Goal: Task Accomplishment & Management: Manage account settings

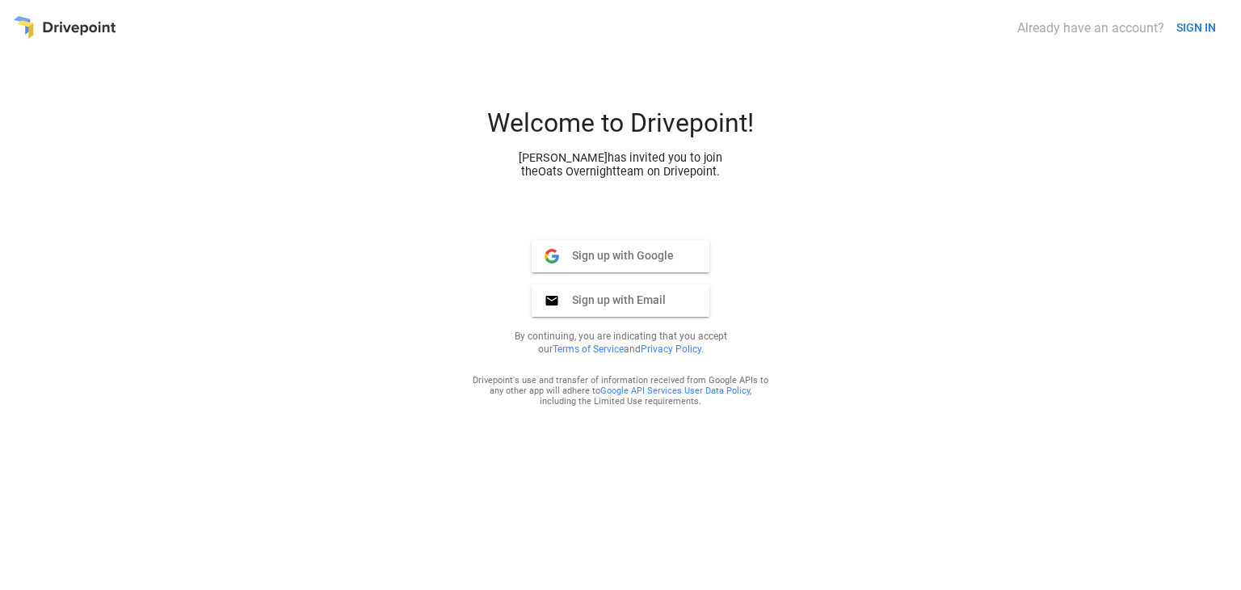
click at [614, 256] on span "Sign up with Google" at bounding box center [616, 255] width 115 height 15
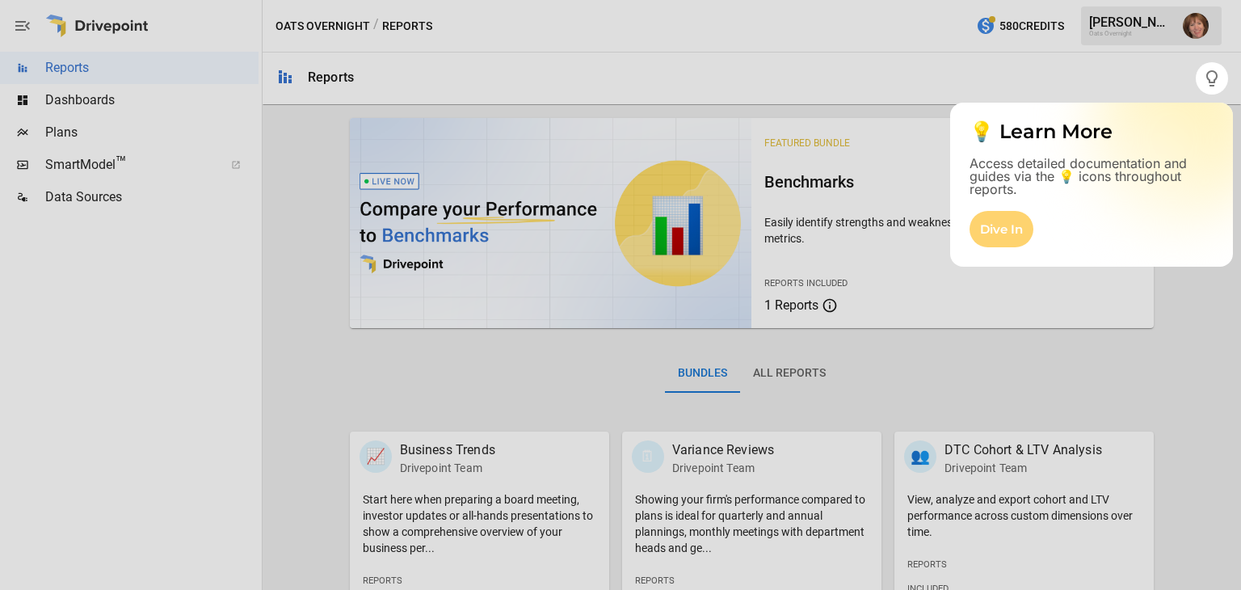
click at [996, 227] on div "Dive In" at bounding box center [1002, 229] width 64 height 36
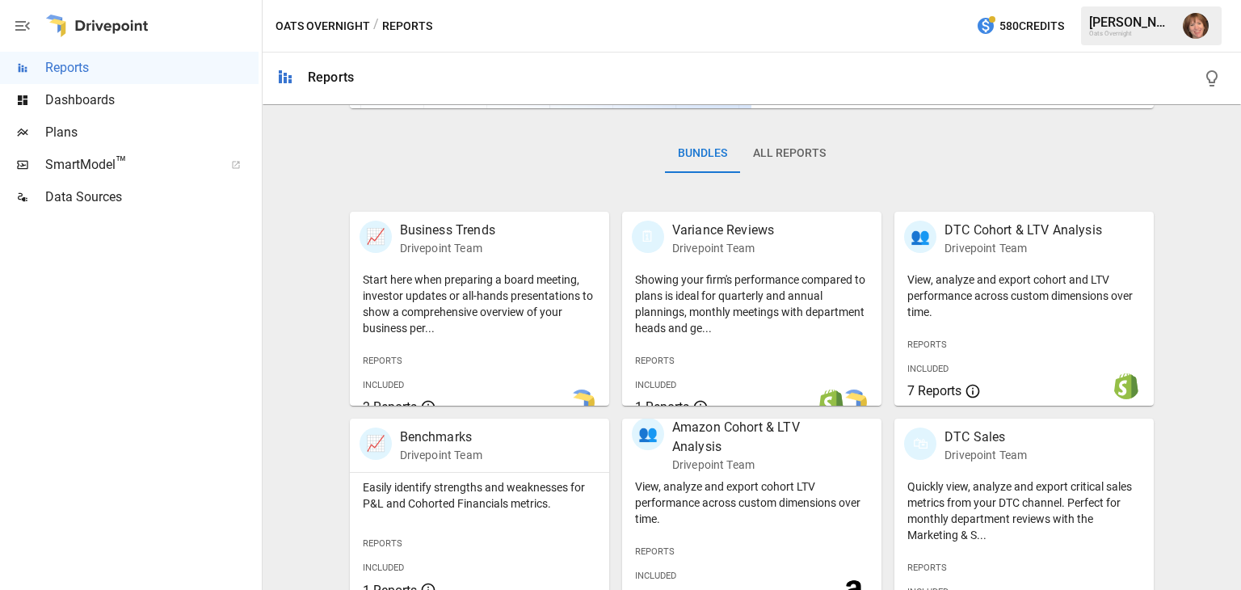
scroll to position [213, 0]
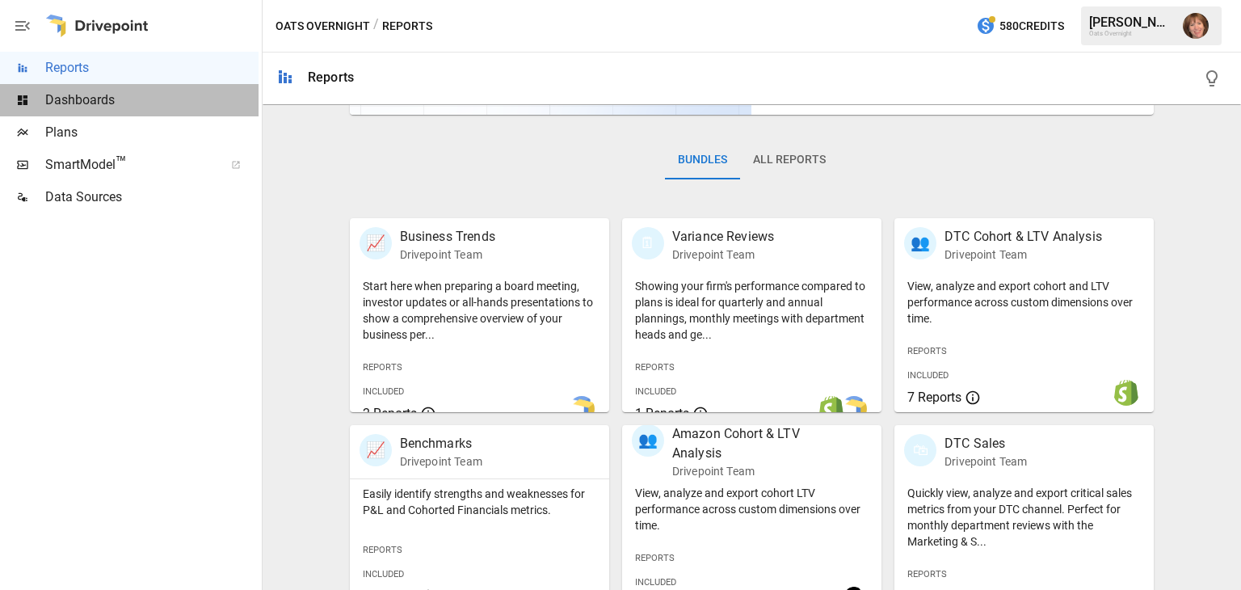
click at [87, 99] on span "Dashboards" at bounding box center [151, 100] width 213 height 19
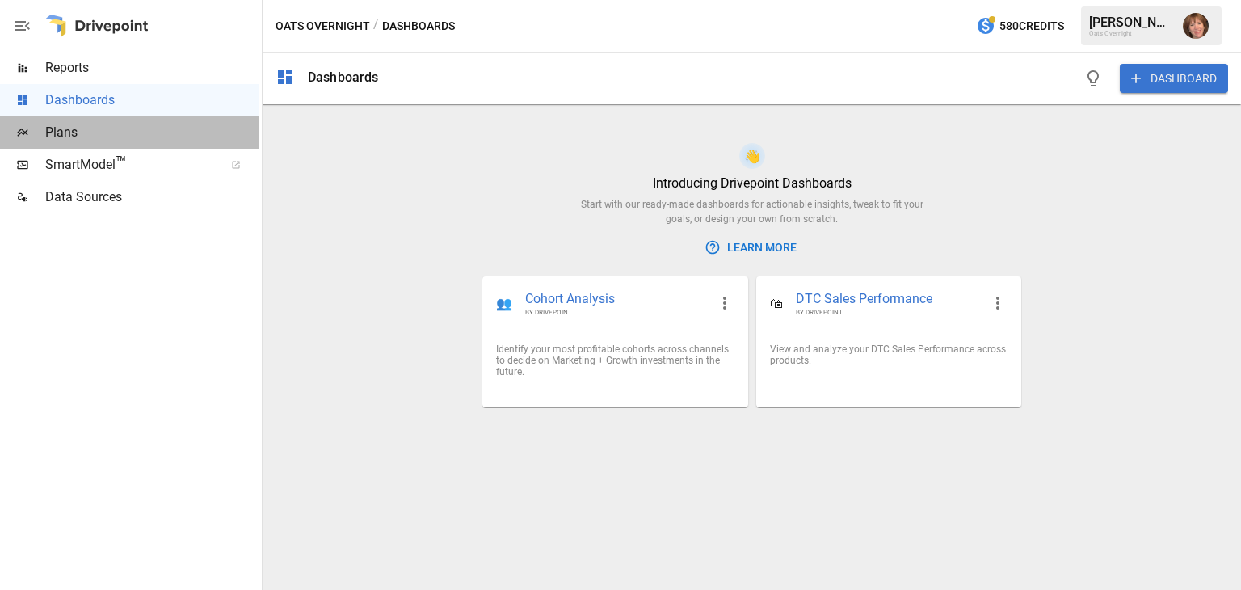
click at [36, 132] on div at bounding box center [22, 132] width 45 height 13
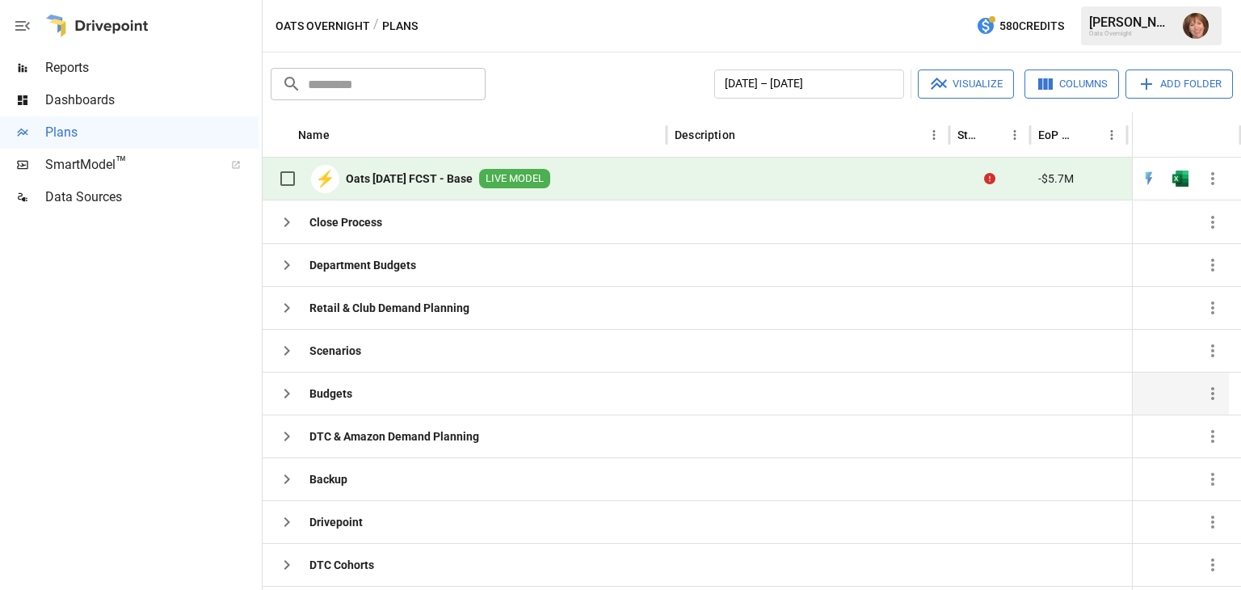
click at [348, 396] on b "Budgets" at bounding box center [331, 393] width 43 height 16
click at [281, 389] on icon "button" at bounding box center [286, 393] width 19 height 19
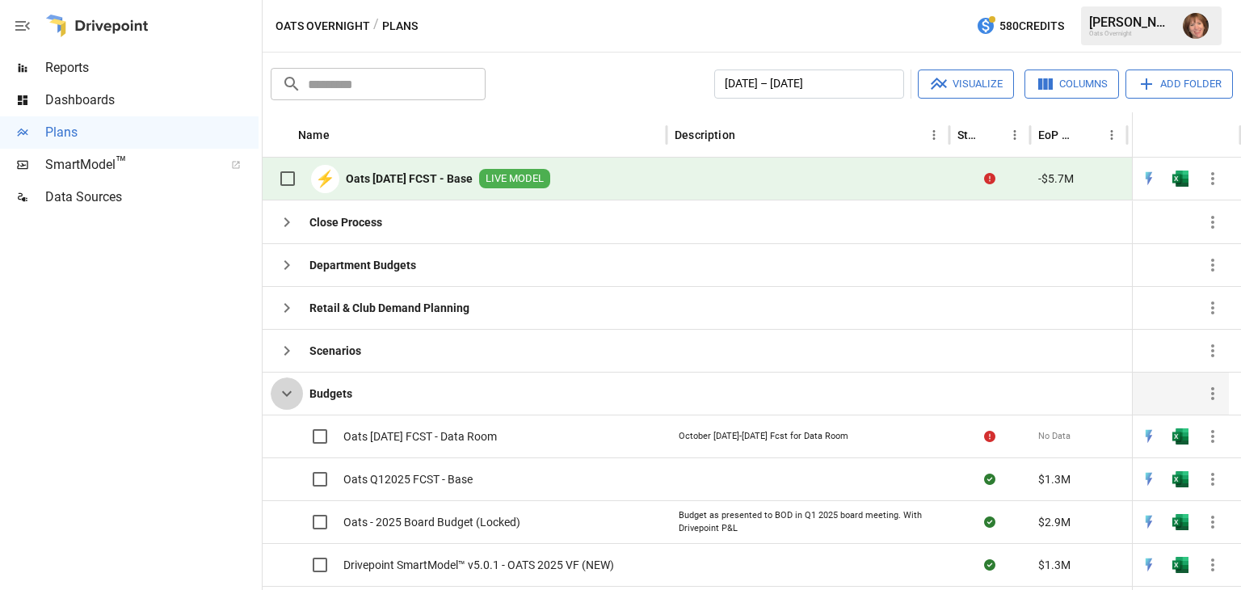
click at [282, 391] on icon "button" at bounding box center [287, 394] width 10 height 6
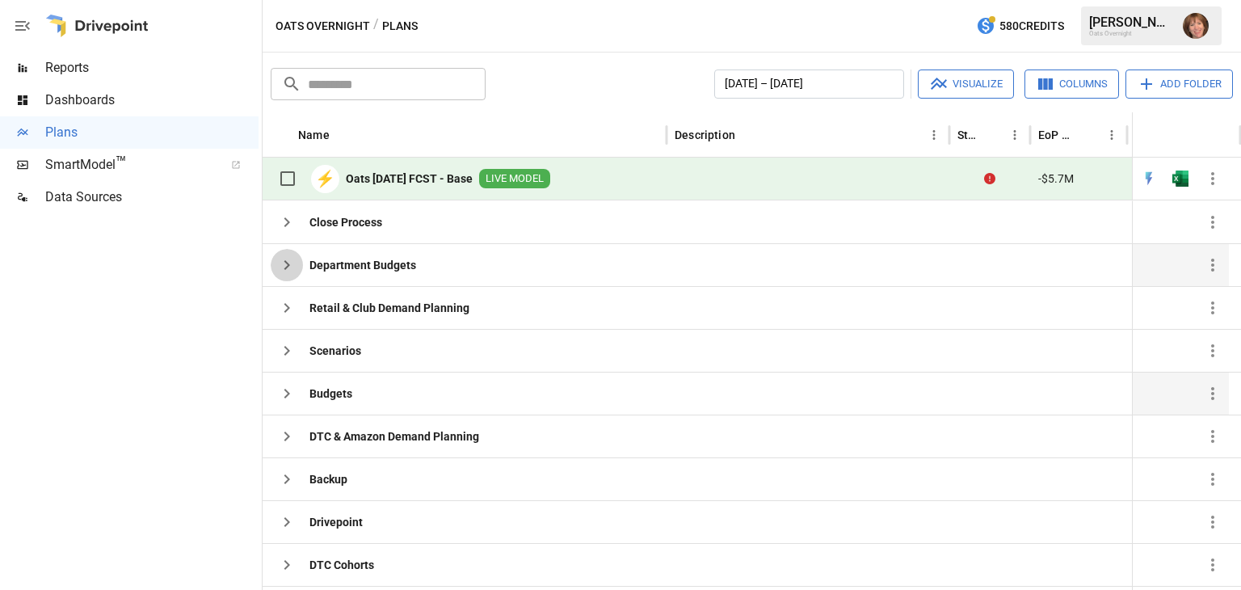
click at [291, 264] on icon "button" at bounding box center [286, 264] width 19 height 19
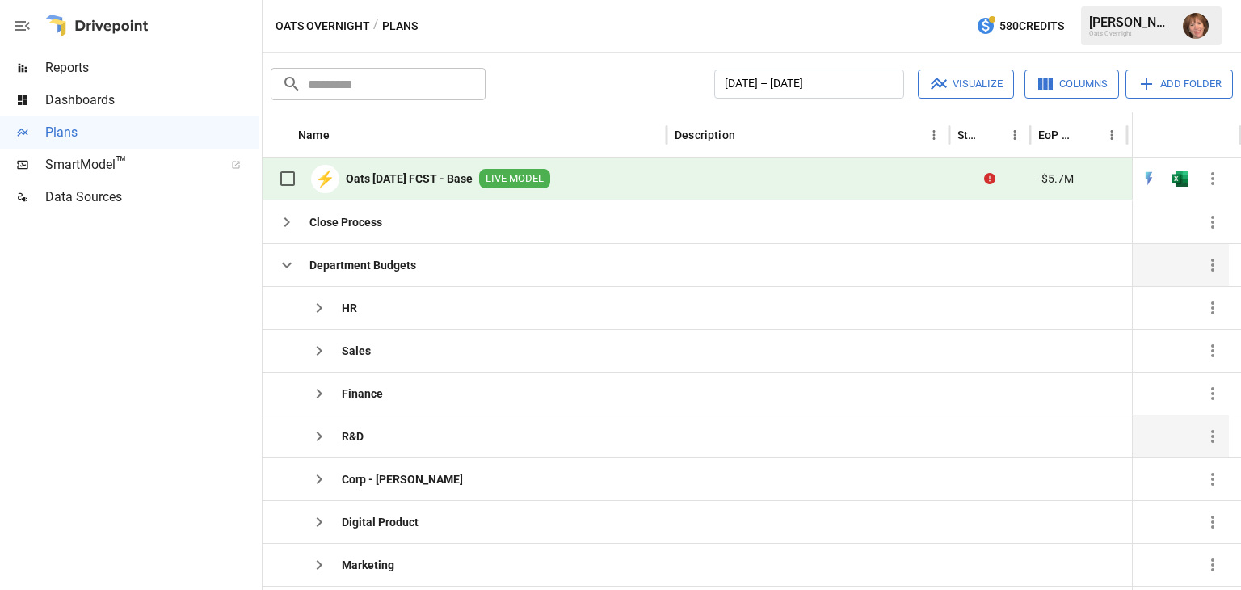
click at [318, 432] on icon "button" at bounding box center [320, 437] width 6 height 10
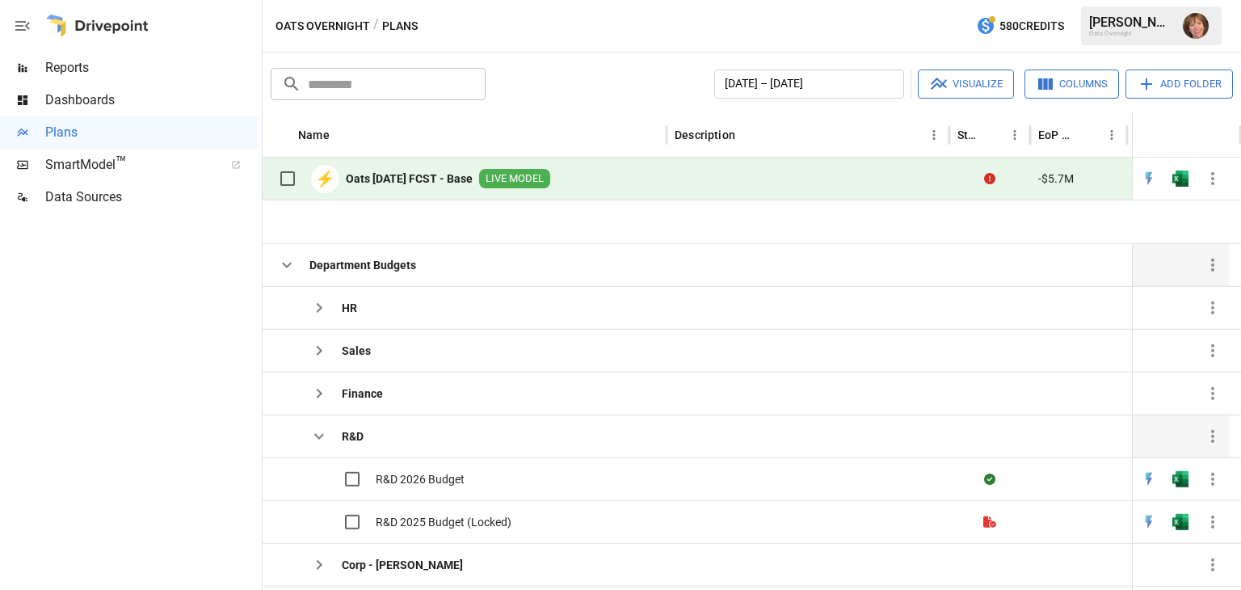
scroll to position [64, 0]
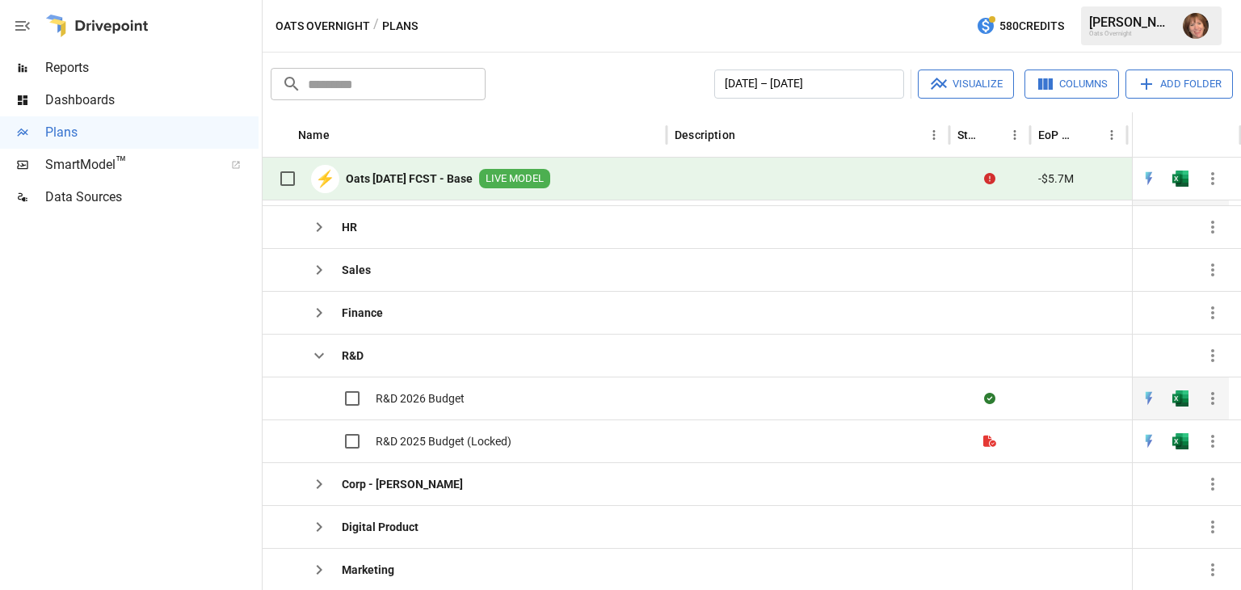
click at [398, 394] on span "R&D 2026 Budget" at bounding box center [420, 398] width 89 height 16
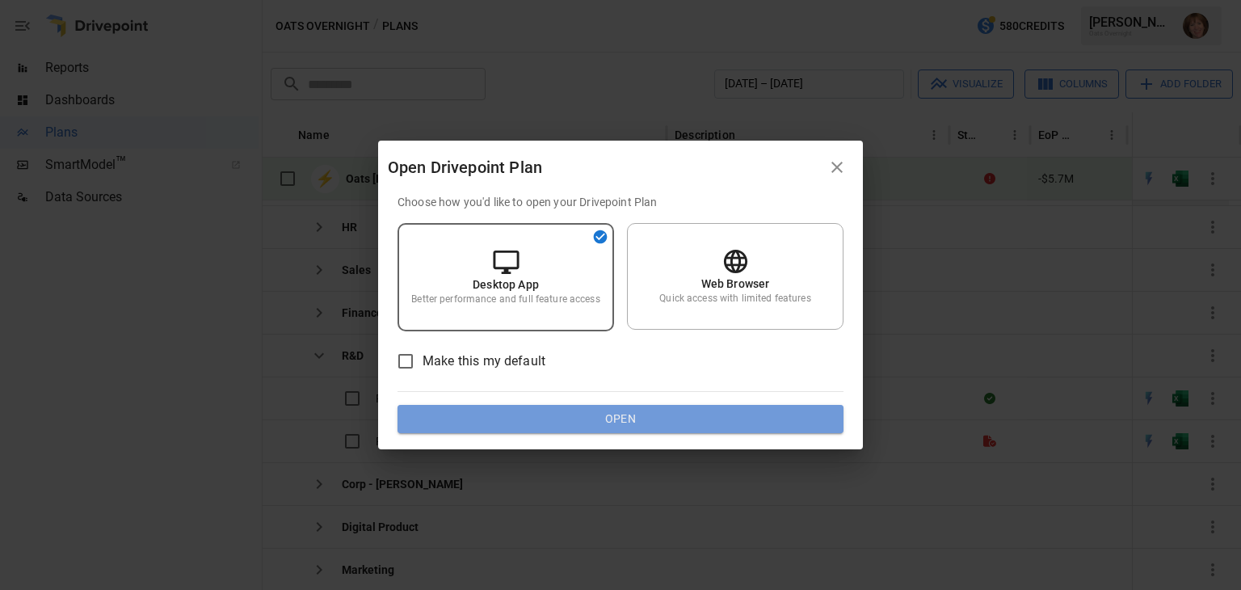
click at [623, 415] on button "Open" at bounding box center [621, 419] width 446 height 29
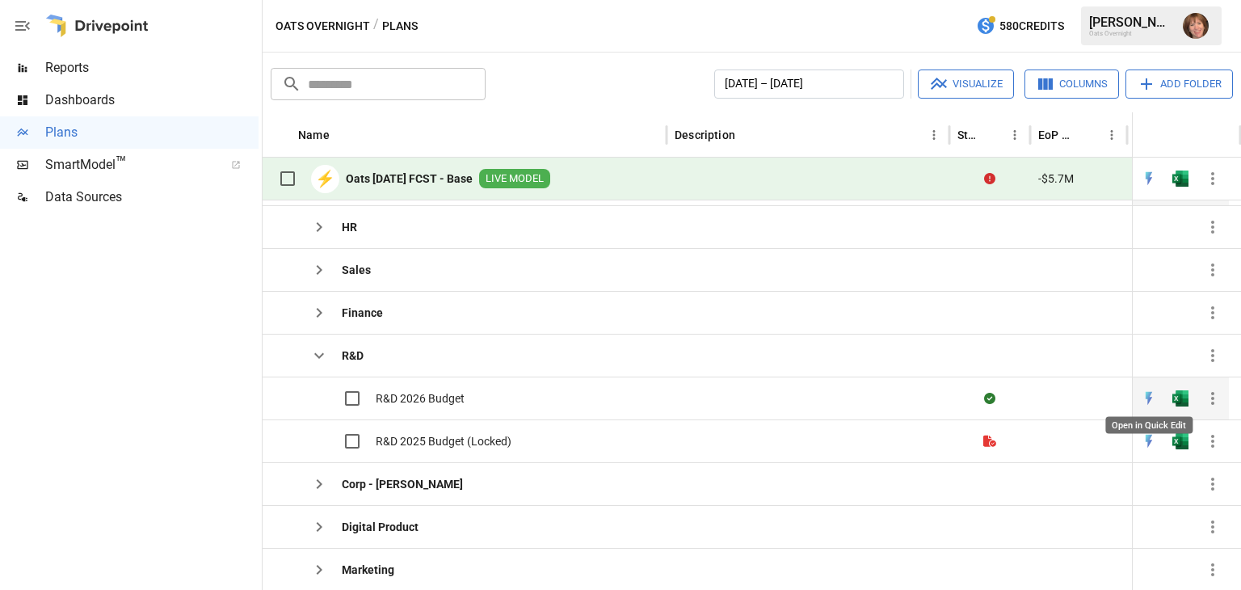
click at [1148, 402] on img "Open in Quick Edit" at bounding box center [1149, 398] width 16 height 16
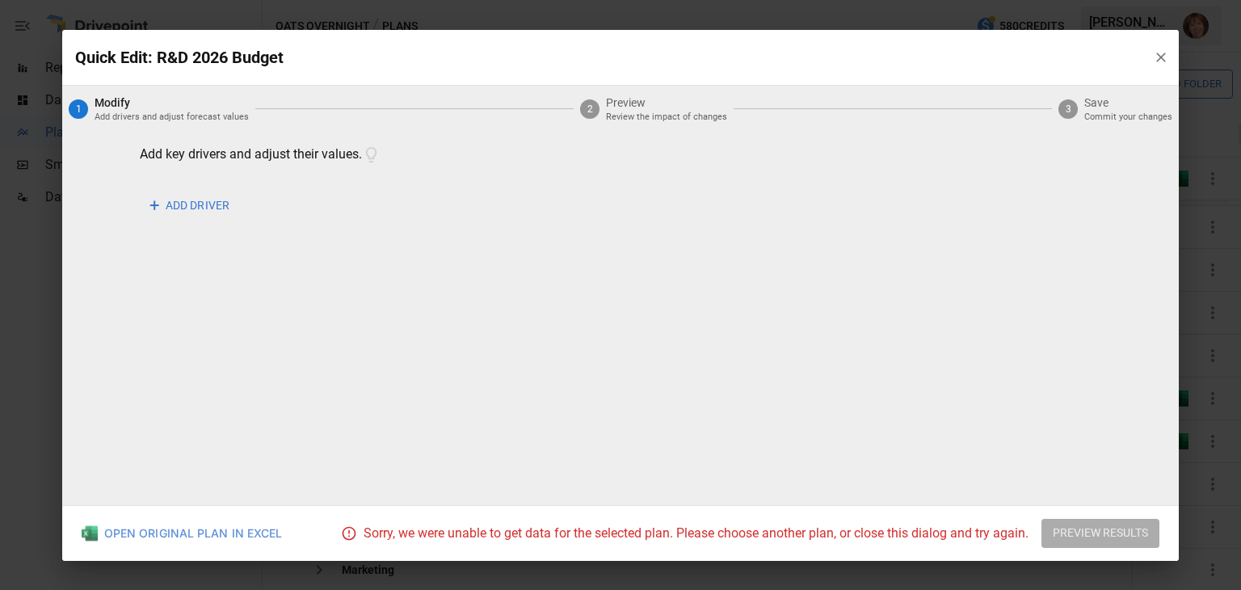
click at [255, 541] on div "OPEN ORIGINAL PLAN IN EXCEL" at bounding box center [182, 533] width 201 height 16
